Goal: Book appointment/travel/reservation

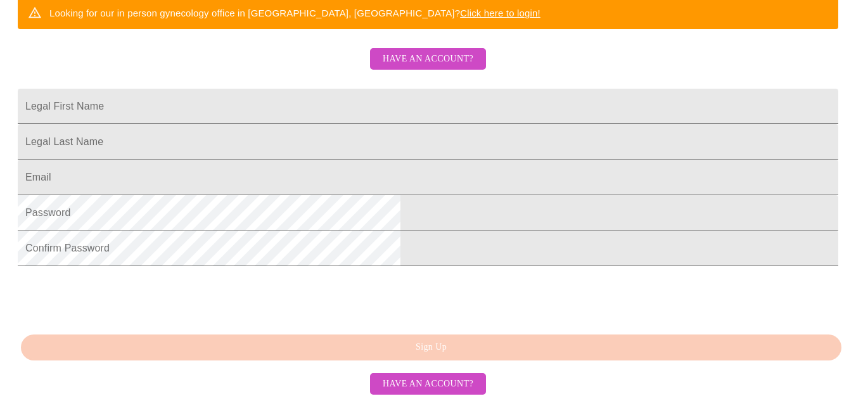
scroll to position [377, 0]
click at [348, 89] on input "Legal First Name" at bounding box center [428, 106] width 821 height 35
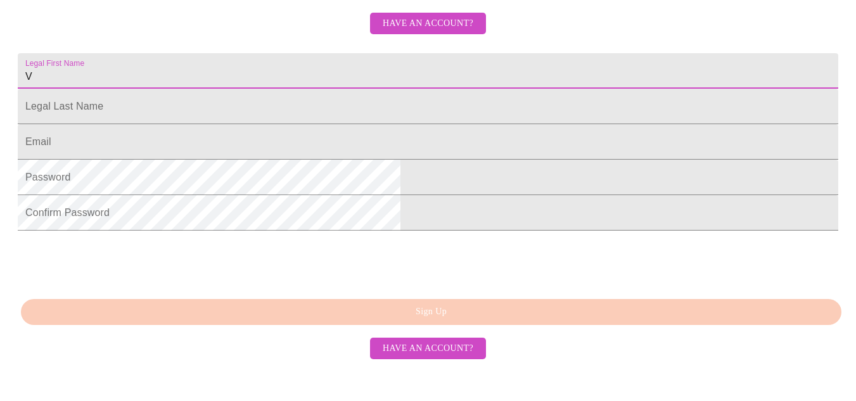
click at [348, 53] on input "V" at bounding box center [428, 70] width 821 height 35
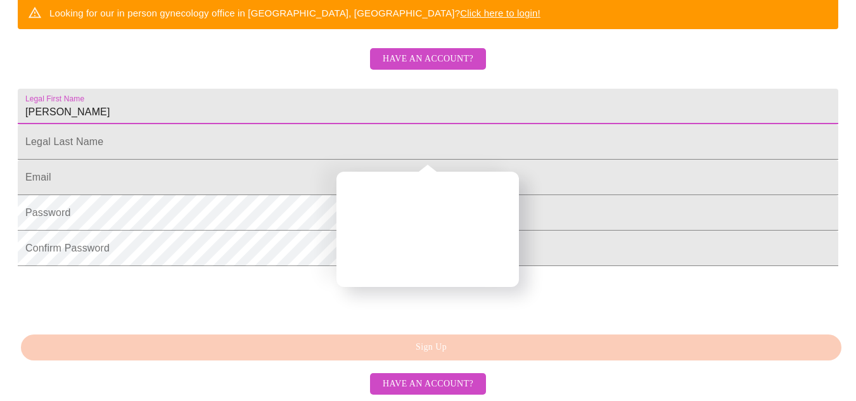
type input "[PERSON_NAME]"
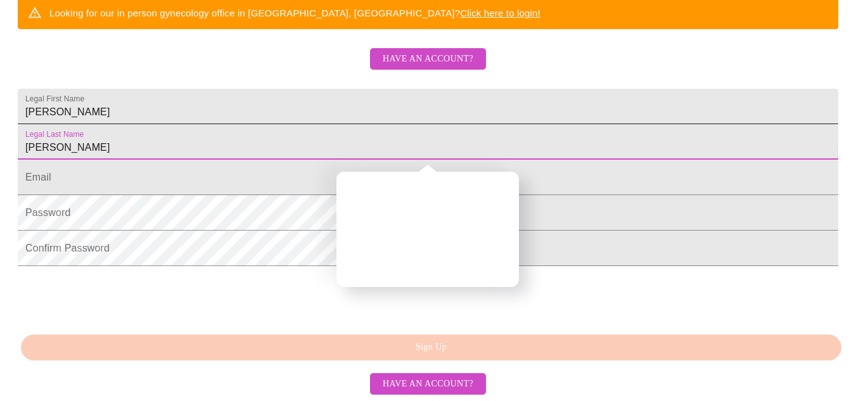
type input "[PERSON_NAME]"
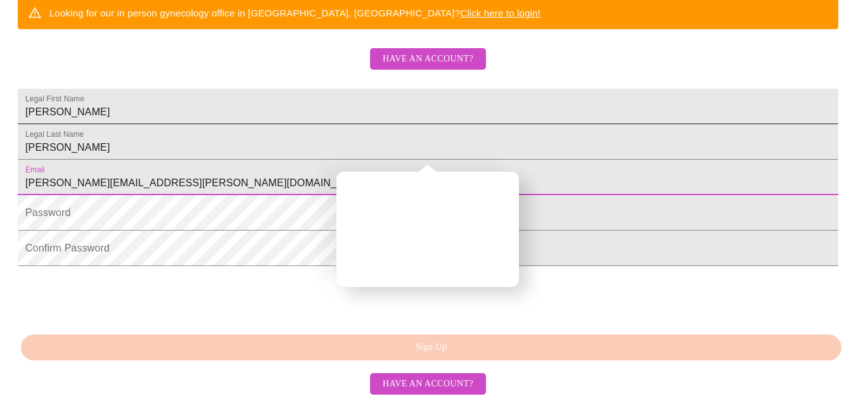
type input "[PERSON_NAME][EMAIL_ADDRESS][PERSON_NAME][DOMAIN_NAME]"
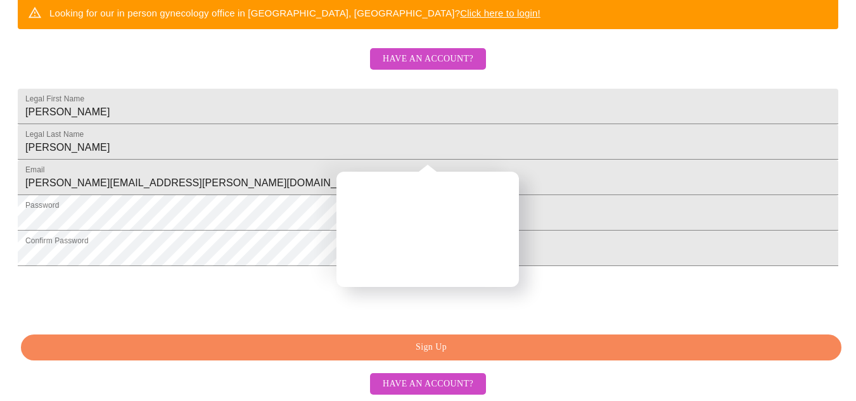
click at [443, 348] on span "Sign Up" at bounding box center [431, 348] width 792 height 16
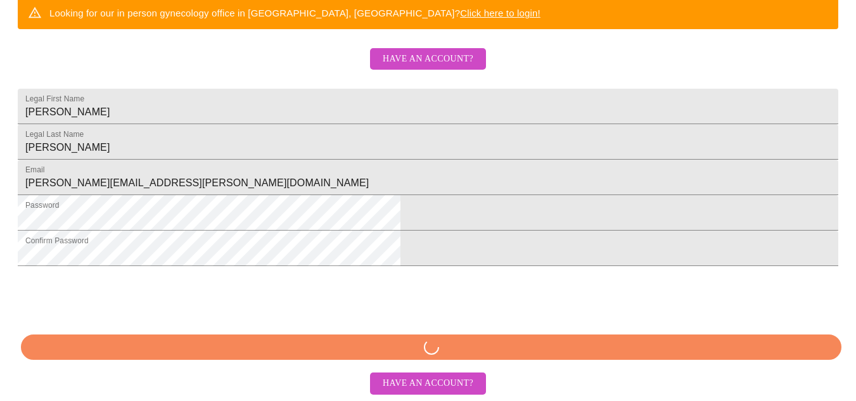
scroll to position [376, 0]
click at [443, 208] on div "MyMenopauseRx Sign Up Welcome! We are currently accepting virtual patients from…" at bounding box center [428, 7] width 846 height 401
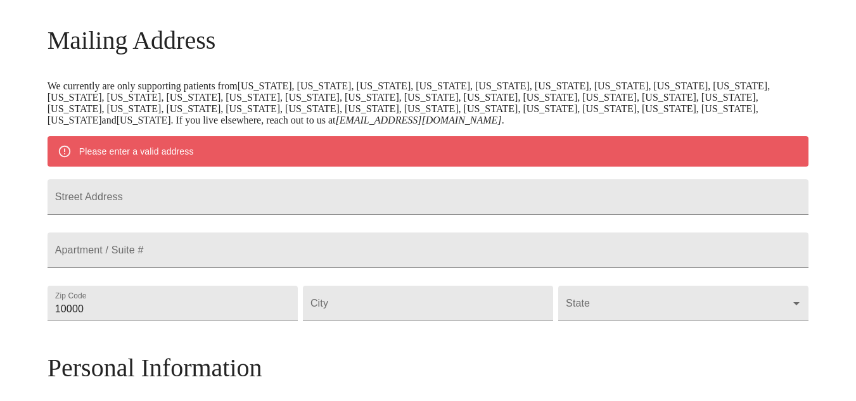
scroll to position [170, 0]
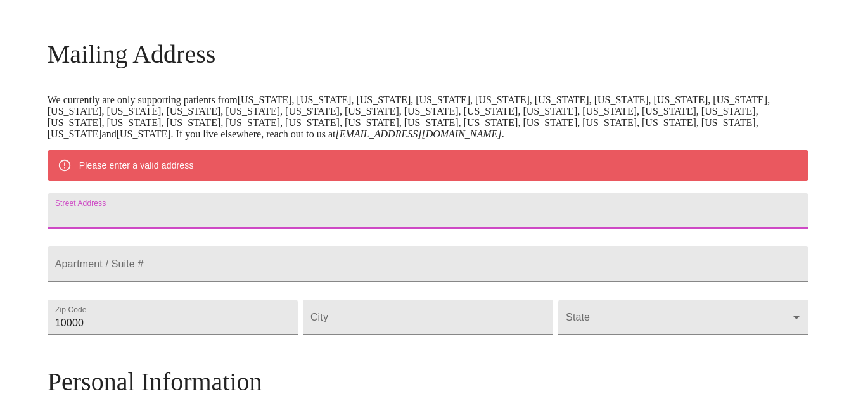
click at [233, 229] on input "Street Address" at bounding box center [429, 210] width 762 height 35
type input "[STREET_ADDRESS]"
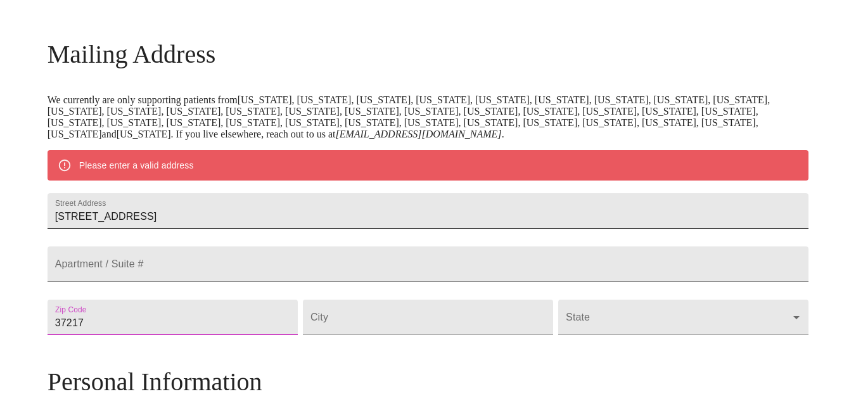
type input "37217"
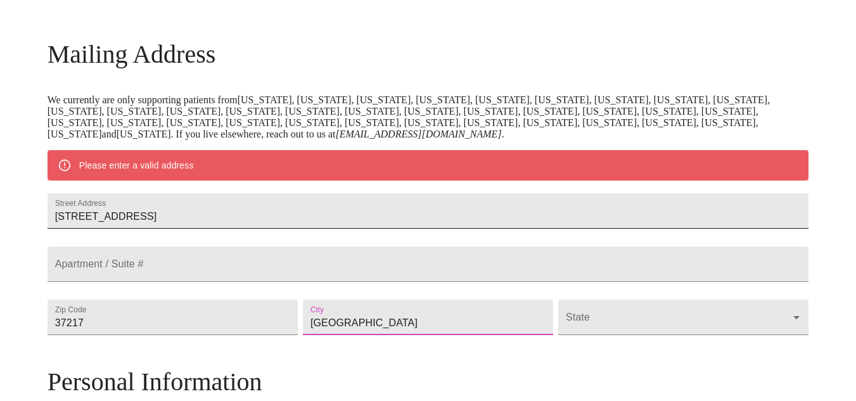
type input "[GEOGRAPHIC_DATA]"
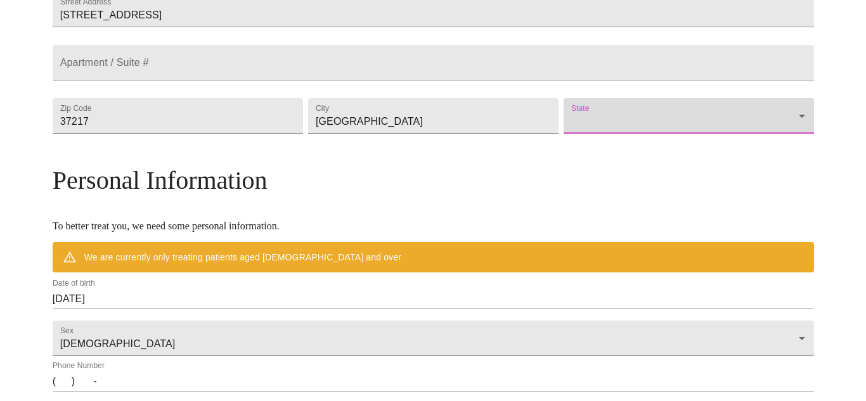
scroll to position [373, 0]
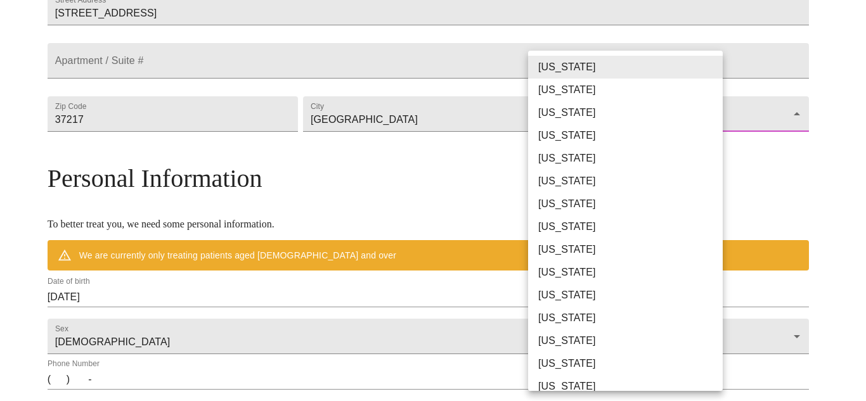
click at [631, 146] on body "MyMenopauseRx Welcome to MyMenopauseRx Since it's your first time here, you'll …" at bounding box center [433, 131] width 856 height 999
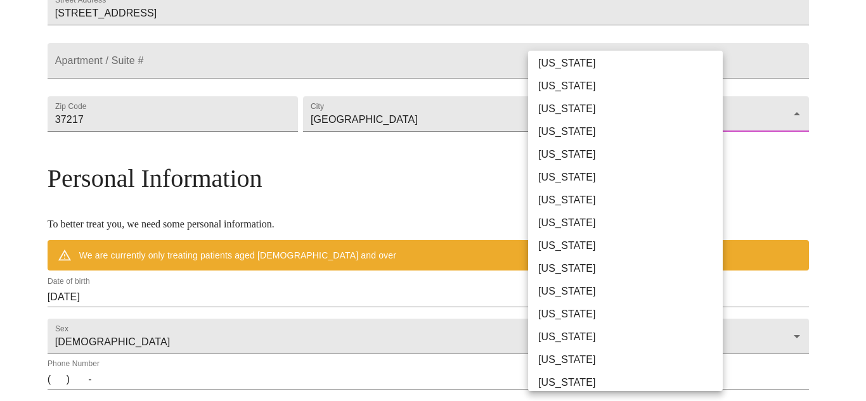
scroll to position [827, 0]
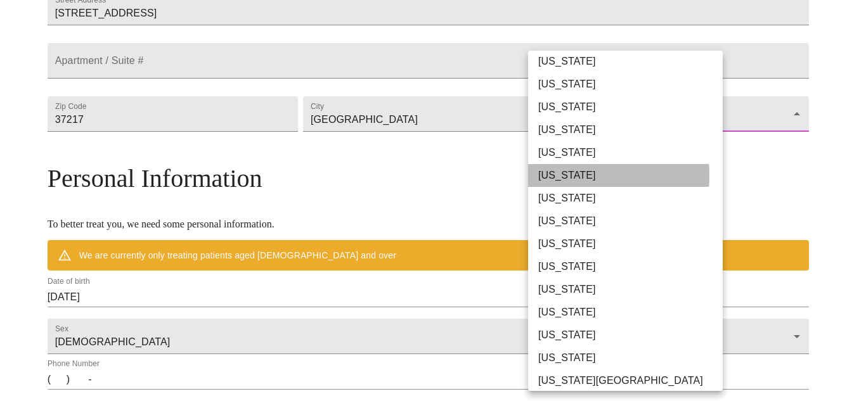
click at [560, 176] on li "[US_STATE]" at bounding box center [630, 175] width 204 height 23
type input "[US_STATE]"
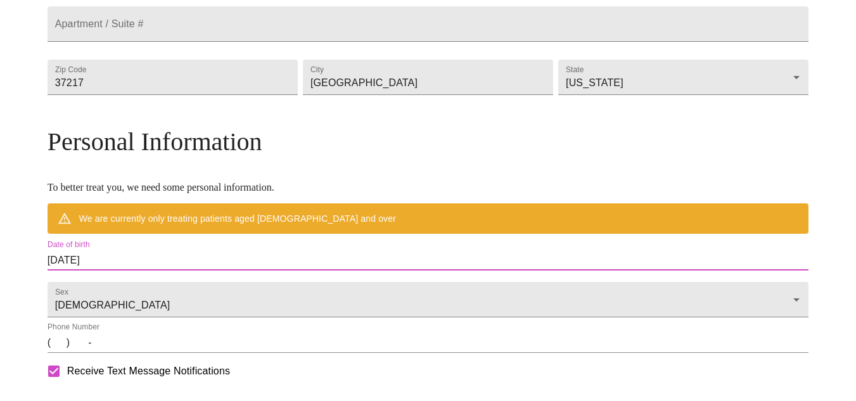
click at [241, 271] on input "[DATE]" at bounding box center [429, 260] width 762 height 20
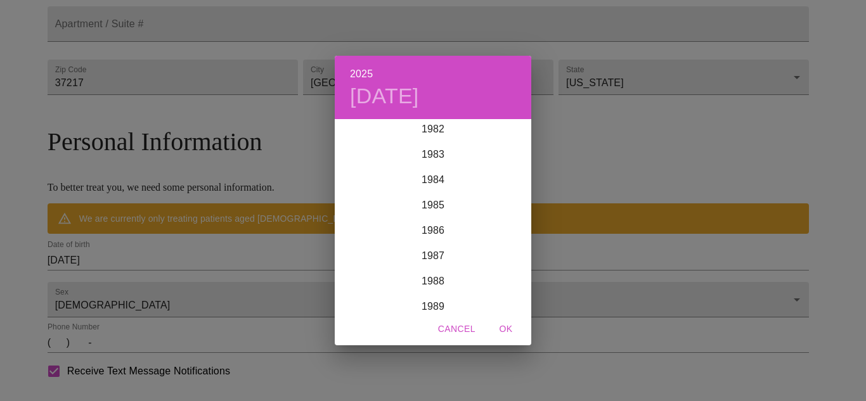
scroll to position [2106, 0]
click at [425, 150] on div "1983" at bounding box center [433, 156] width 196 height 25
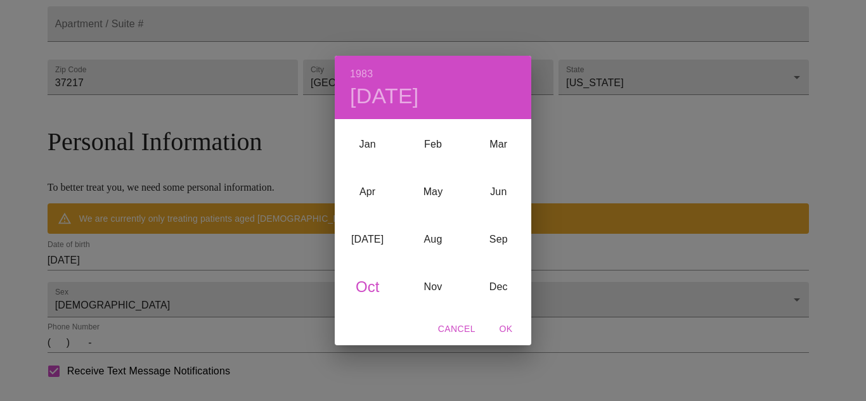
click at [303, 271] on div "1983 [DATE] Jan Feb Mar Apr May Jun [DATE] Aug Sep Oct Nov Dec Cancel OK" at bounding box center [433, 200] width 866 height 401
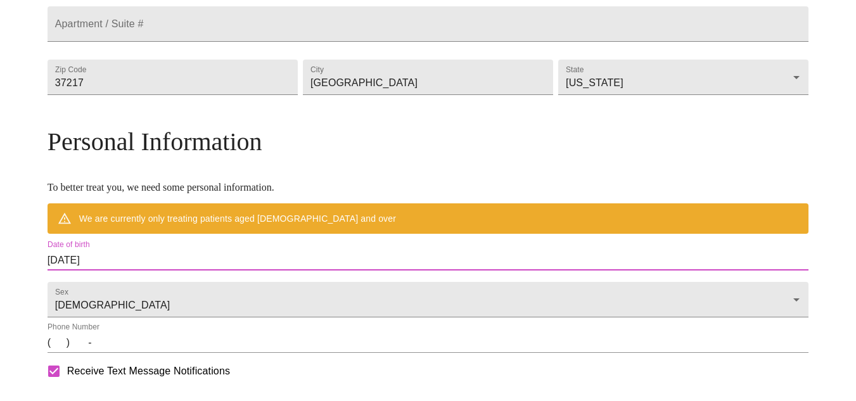
click at [159, 271] on input "[DATE]" at bounding box center [429, 260] width 762 height 20
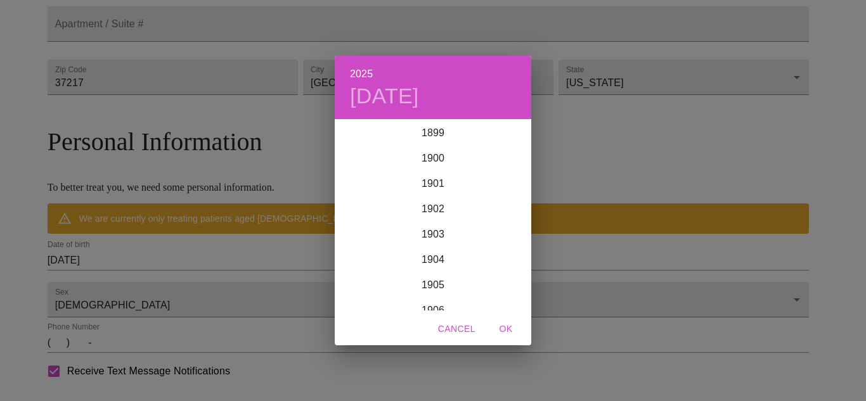
scroll to position [3118, 0]
click at [364, 72] on h6 "2025" at bounding box center [361, 74] width 23 height 18
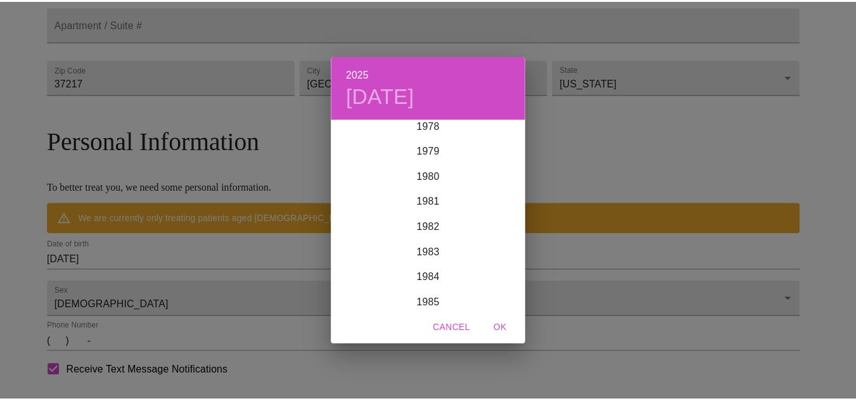
scroll to position [2012, 0]
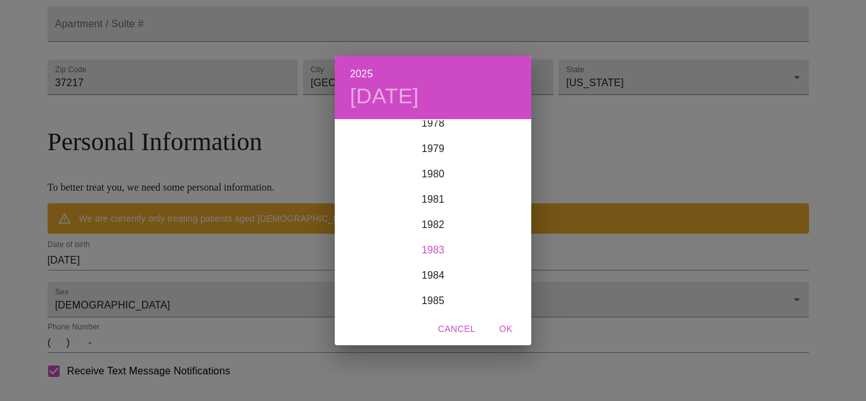
click at [423, 248] on div "1983" at bounding box center [433, 250] width 196 height 25
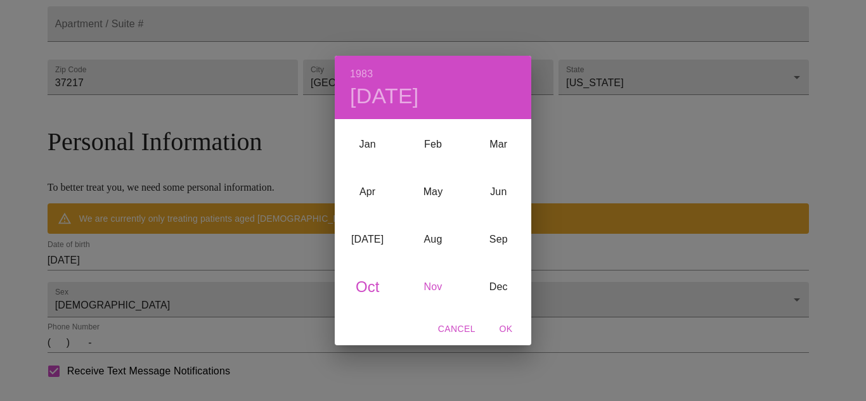
click at [426, 281] on div "Nov" at bounding box center [432, 287] width 65 height 48
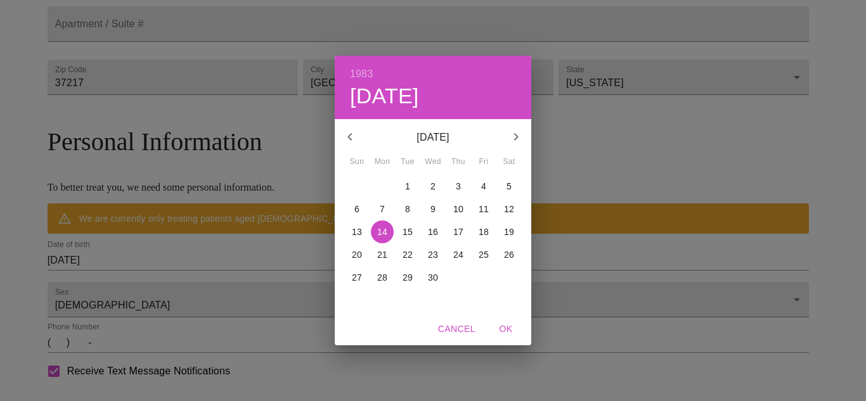
click at [356, 206] on p "6" at bounding box center [356, 209] width 5 height 13
click at [501, 328] on span "OK" at bounding box center [506, 329] width 30 height 16
type input "[DATE]"
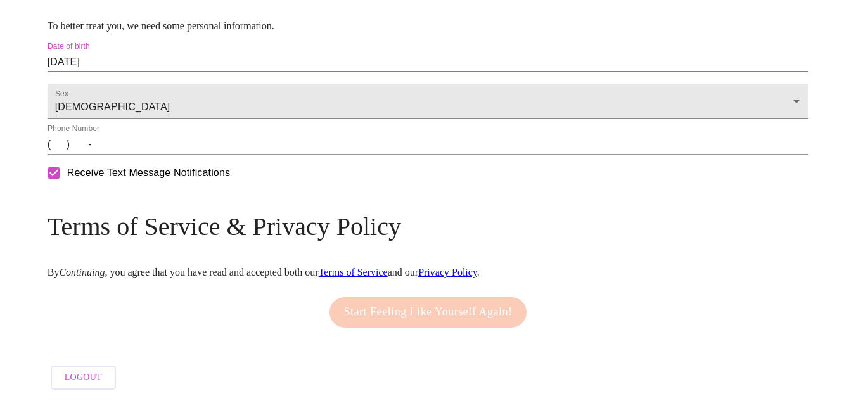
scroll to position [575, 0]
click at [151, 144] on input "(   )    -" at bounding box center [429, 144] width 762 height 20
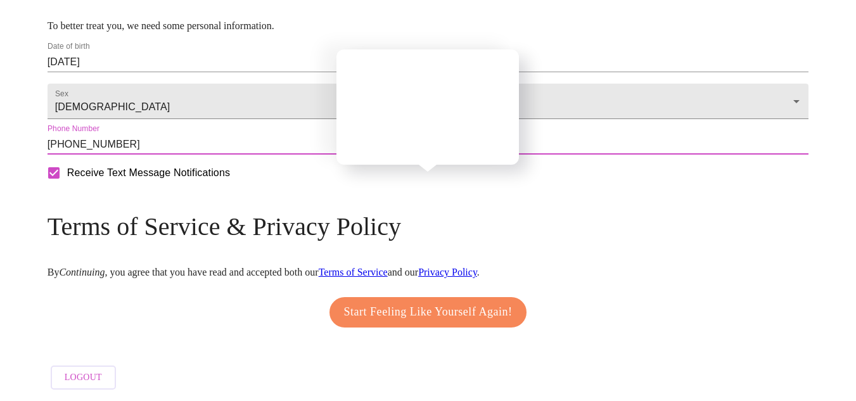
type input "[PHONE_NUMBER]"
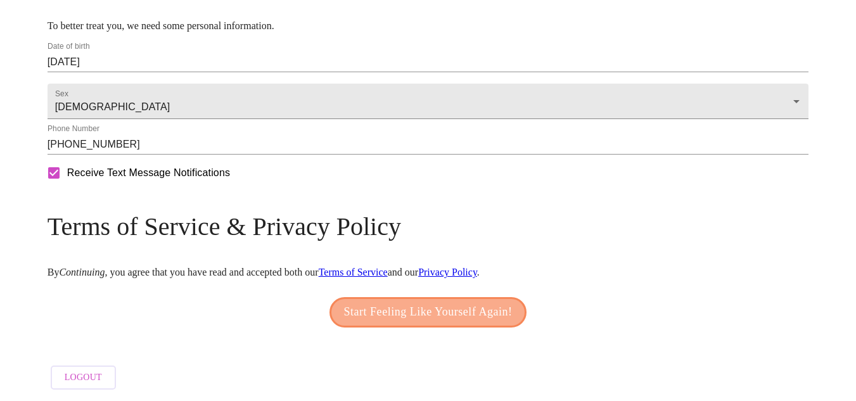
click at [413, 310] on span "Start Feeling Like Yourself Again!" at bounding box center [428, 312] width 169 height 20
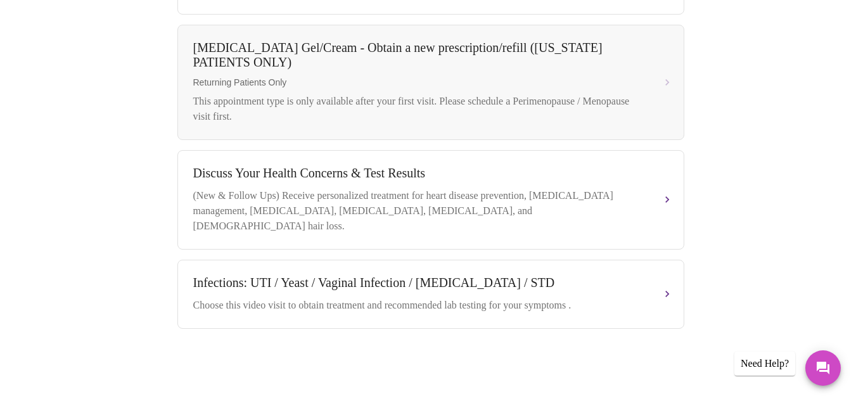
scroll to position [521, 0]
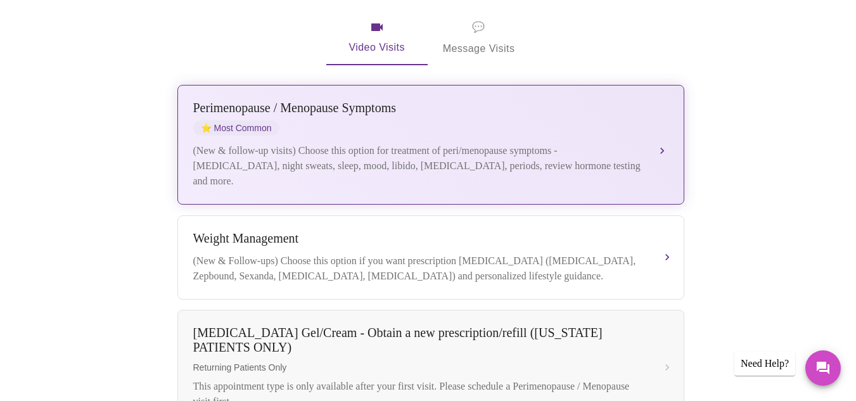
click at [485, 144] on div "(New & follow-up visits) Choose this option for treatment of peri/menopause sym…" at bounding box center [418, 166] width 450 height 46
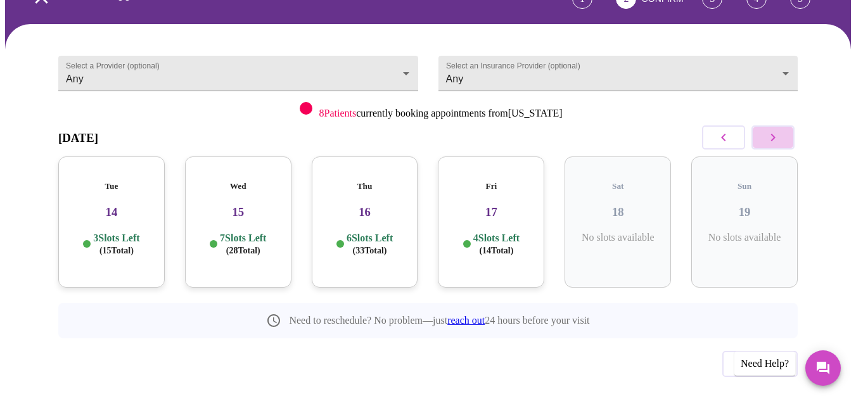
click at [790, 125] on button "button" at bounding box center [773, 137] width 43 height 24
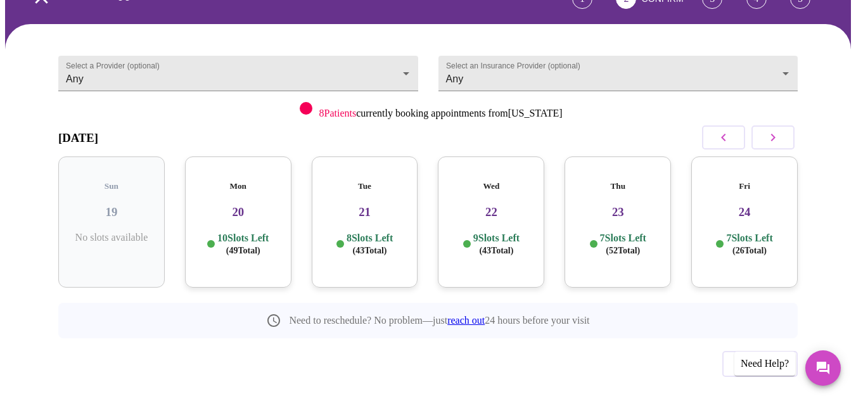
click at [256, 205] on h3 "20" at bounding box center [238, 212] width 86 height 14
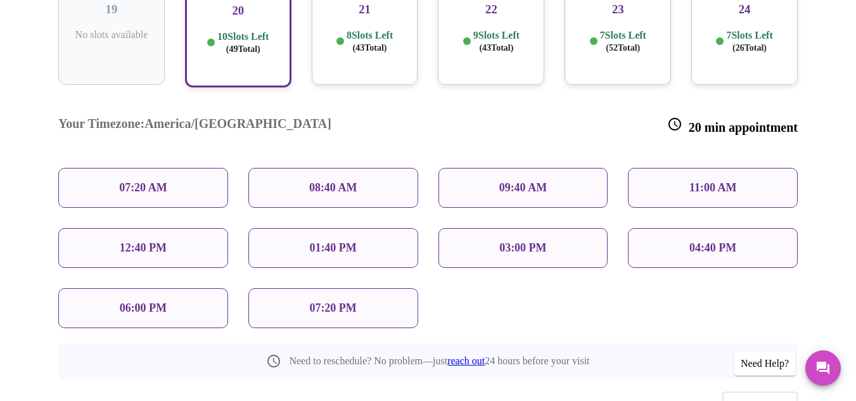
scroll to position [301, 0]
click at [164, 227] on div "12:40 PM" at bounding box center [143, 247] width 170 height 40
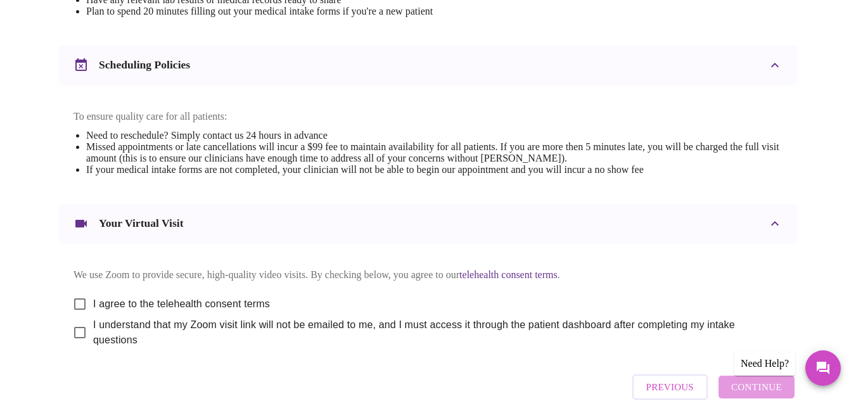
scroll to position [522, 0]
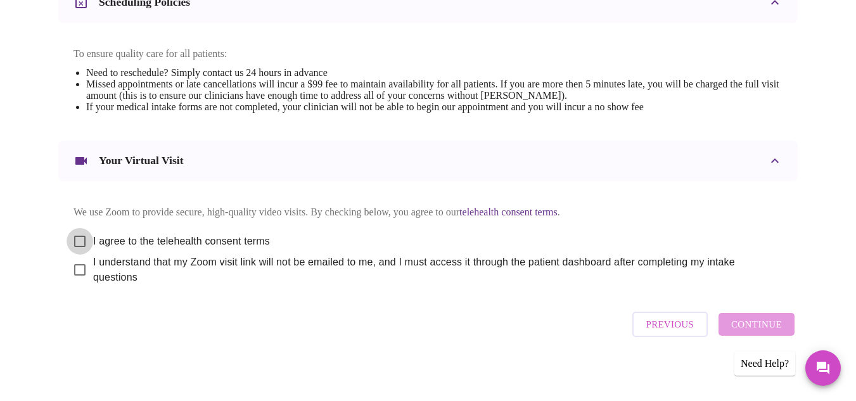
click at [74, 228] on input "I agree to the telehealth consent terms" at bounding box center [80, 241] width 27 height 27
checkbox input "true"
click at [72, 263] on input "I understand that my Zoom visit link will not be emailed to me, and I must acce…" at bounding box center [80, 270] width 27 height 27
checkbox input "true"
click at [779, 320] on span "Continue" at bounding box center [756, 324] width 51 height 16
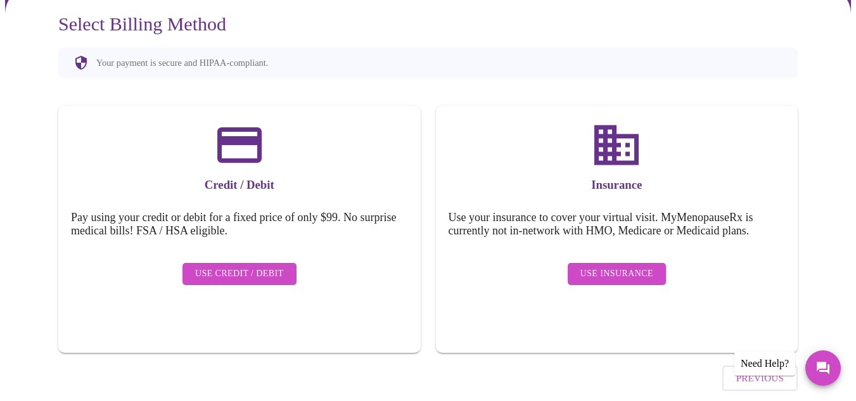
scroll to position [127, 0]
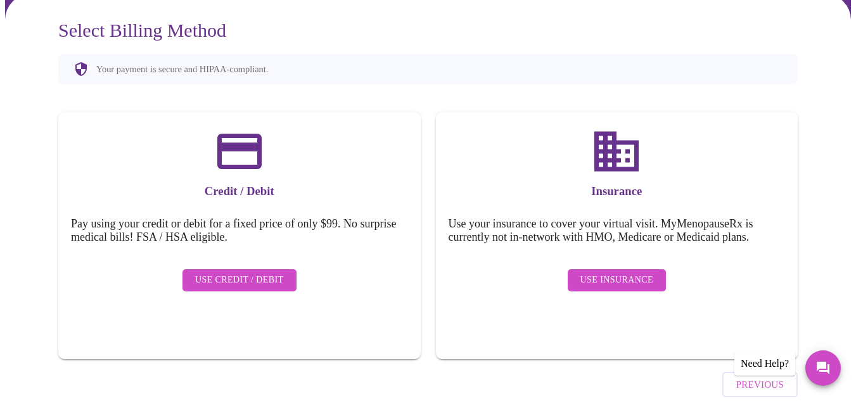
click at [619, 273] on span "Use Insurance" at bounding box center [617, 281] width 73 height 16
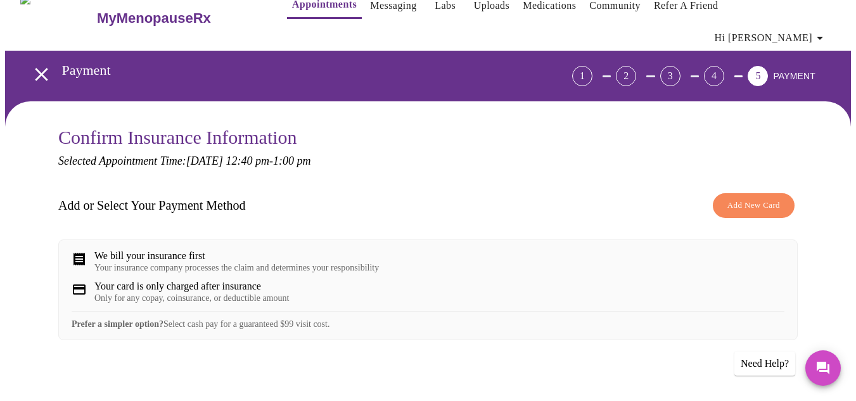
scroll to position [86, 0]
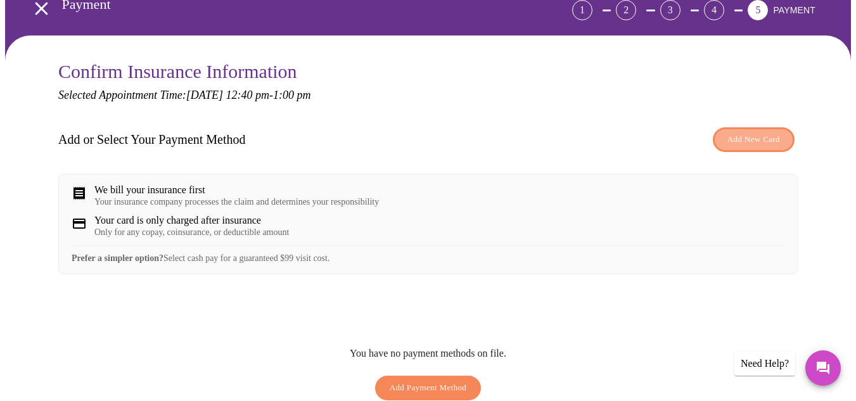
click at [738, 132] on span "Add New Card" at bounding box center [754, 139] width 53 height 15
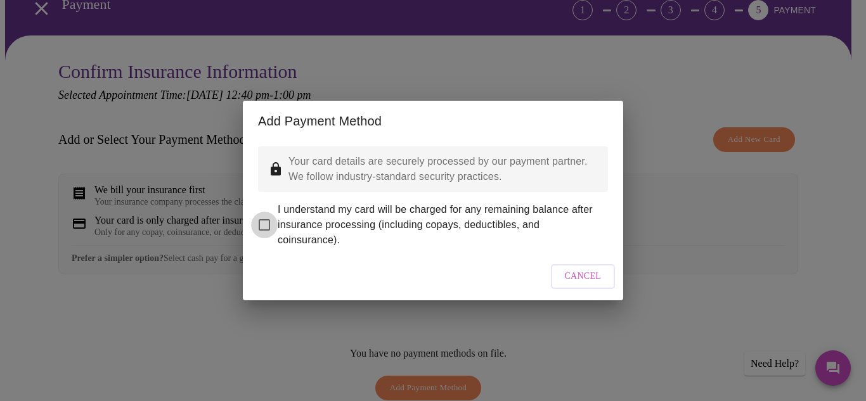
click at [253, 219] on input "I understand my card will be charged for any remaining balance after insurance …" at bounding box center [264, 225] width 27 height 27
checkbox input "true"
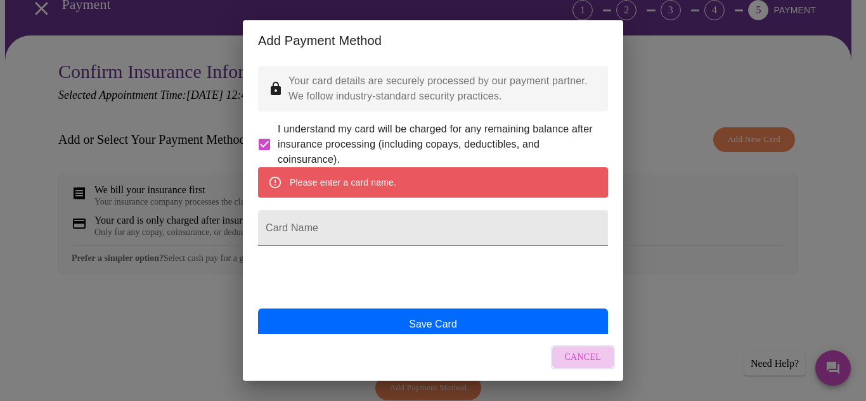
click at [592, 362] on span "Cancel" at bounding box center [583, 358] width 37 height 16
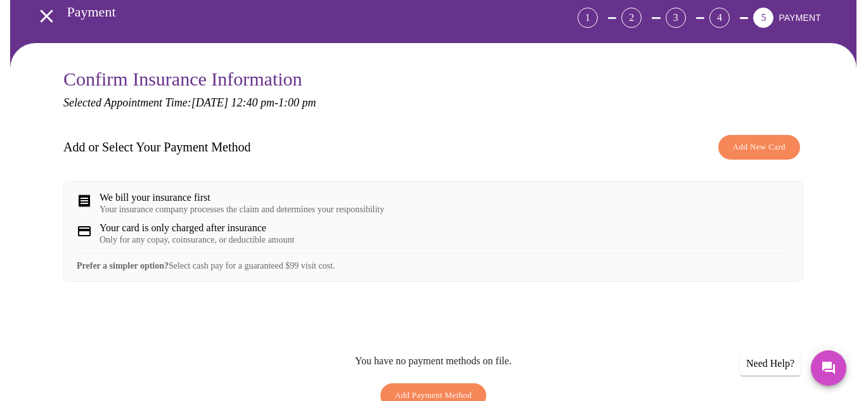
scroll to position [35, 0]
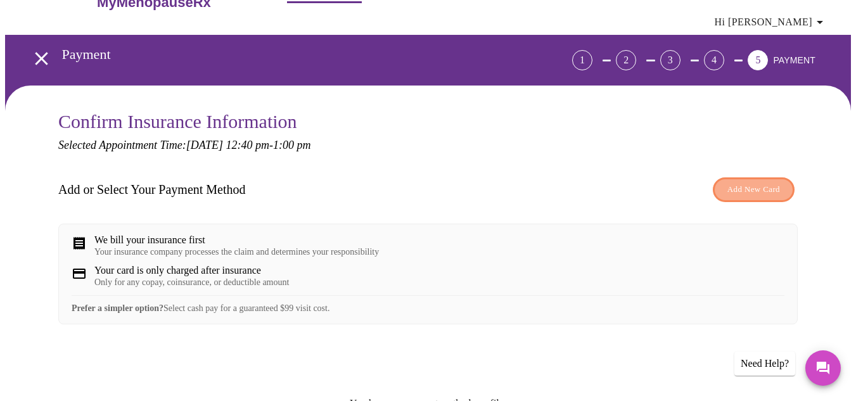
click at [767, 183] on span "Add New Card" at bounding box center [754, 190] width 53 height 15
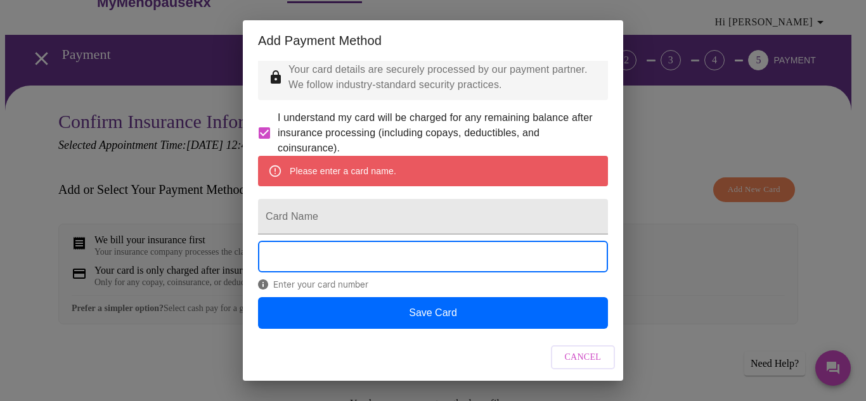
scroll to position [44, 0]
